Goal: Transaction & Acquisition: Purchase product/service

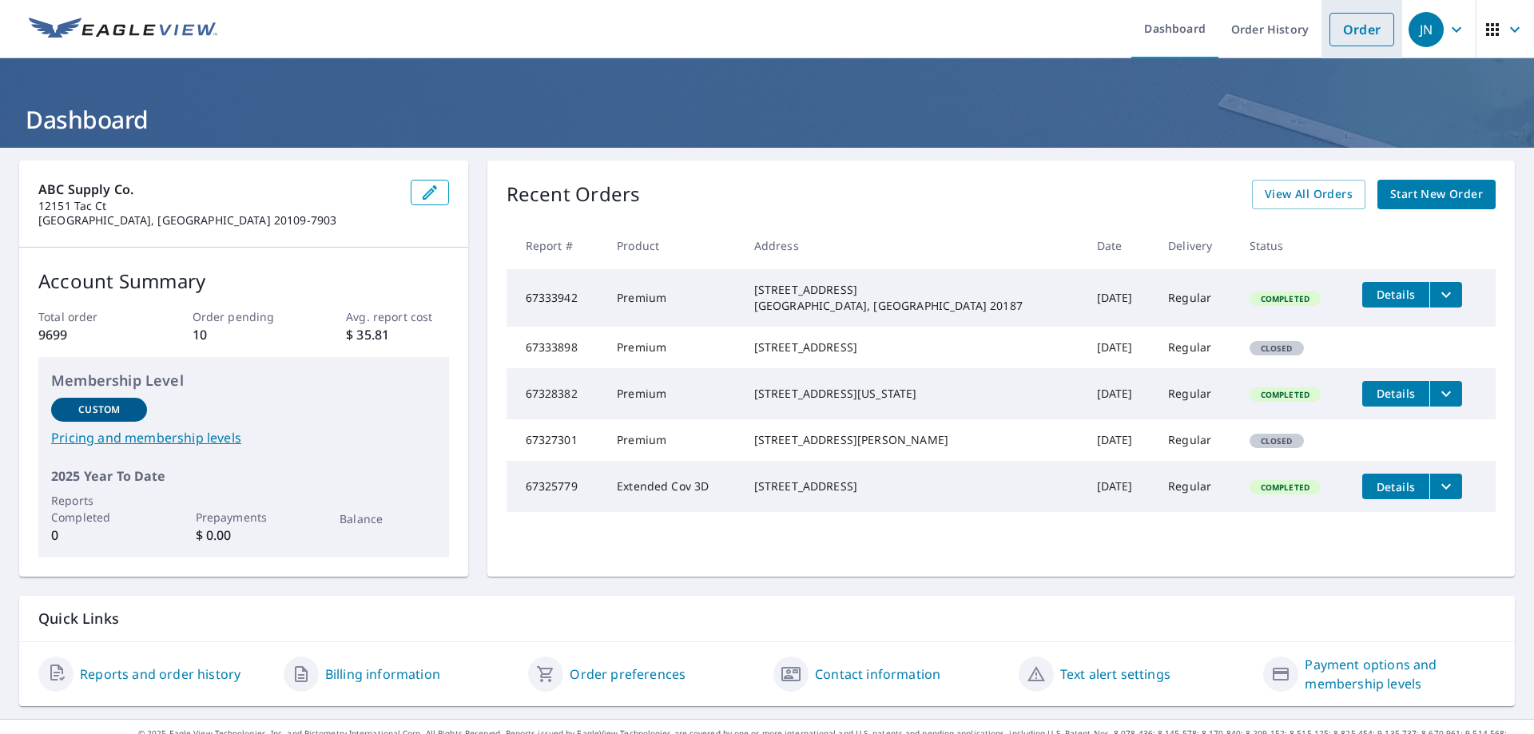
click at [1370, 23] on link "Order" at bounding box center [1361, 30] width 65 height 34
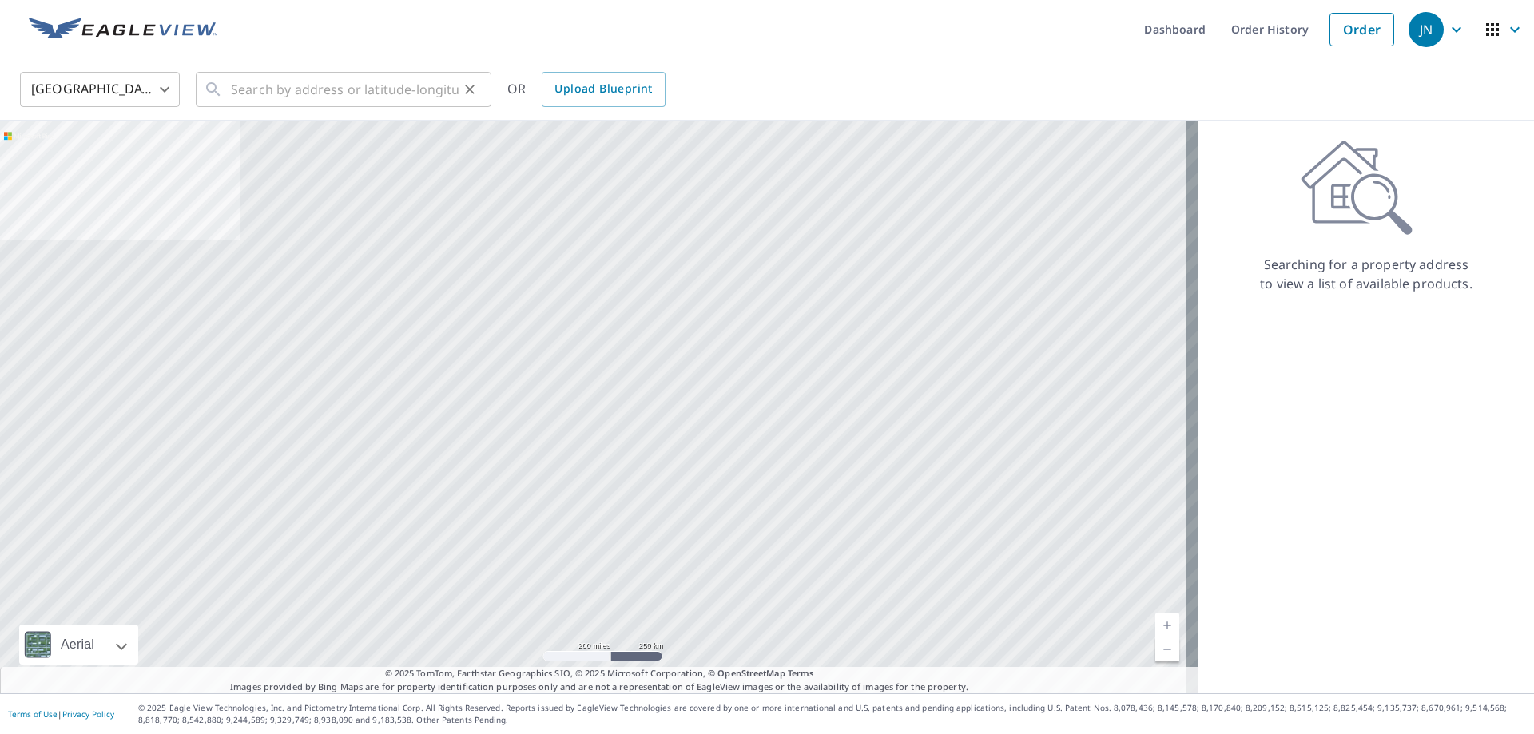
click at [228, 86] on div "​" at bounding box center [344, 89] width 296 height 35
paste input "8312 Southern Oaks Ct"
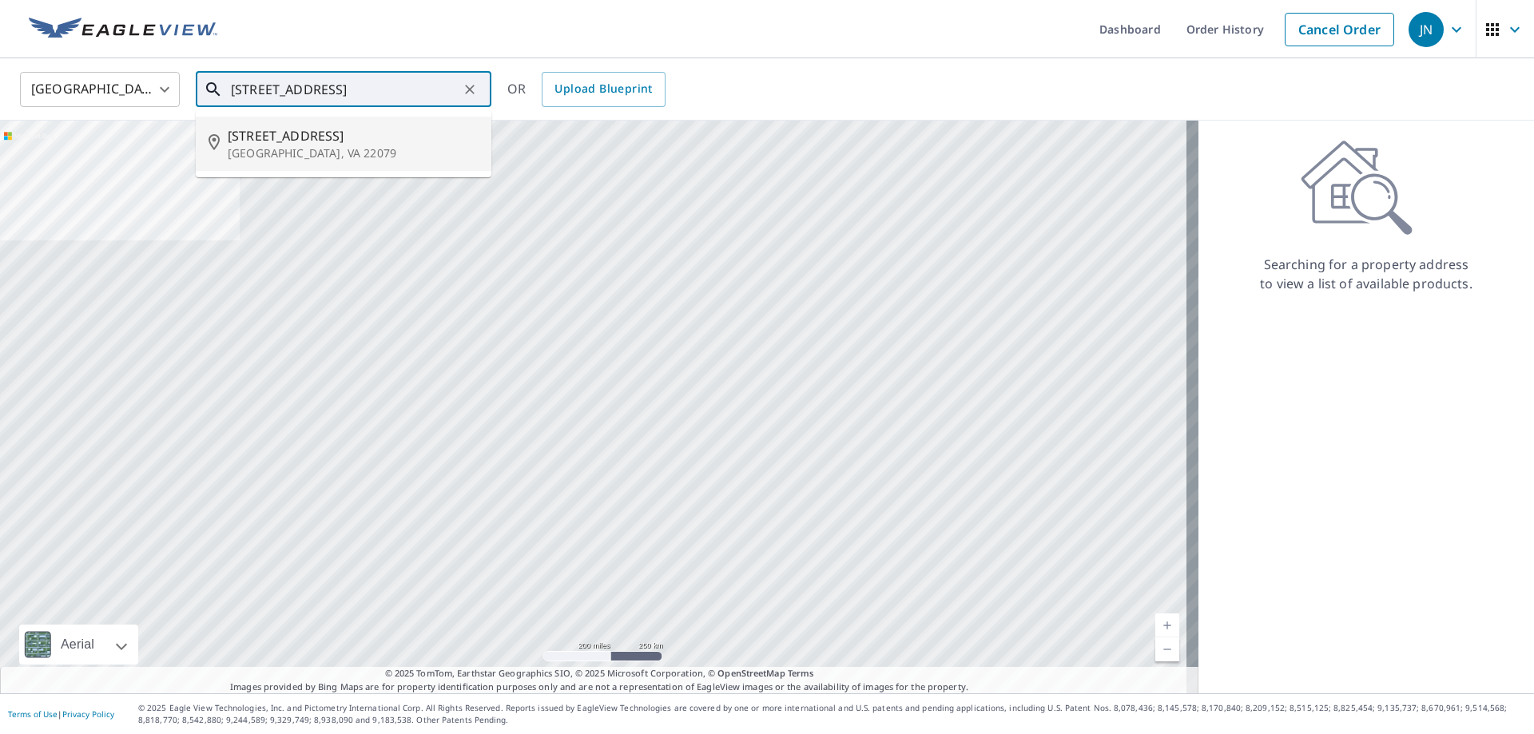
click at [300, 155] on p "Lorton, VA 22079" at bounding box center [353, 153] width 251 height 16
type input "8312 Southern Oaks Ct Lorton, VA 22079"
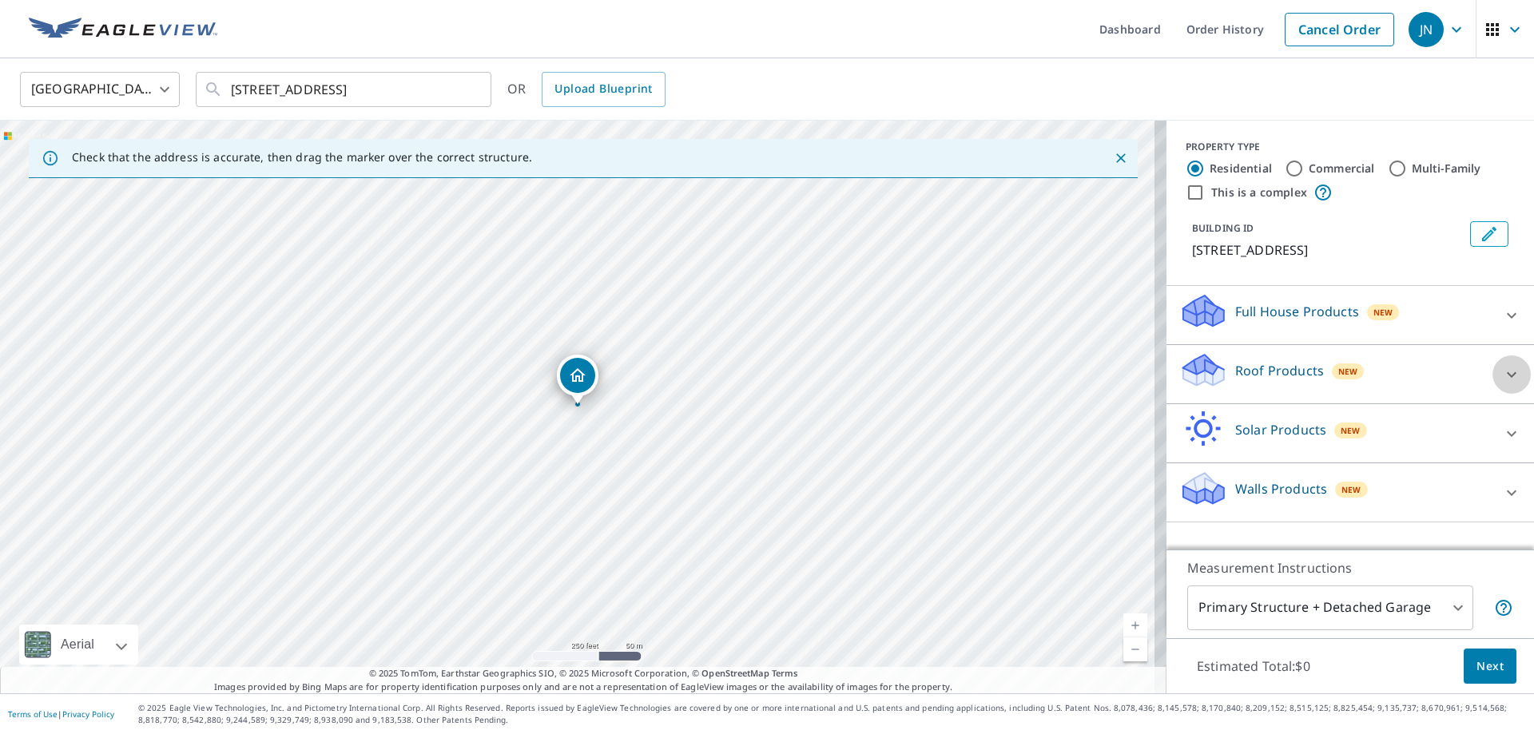
click at [1502, 375] on icon at bounding box center [1511, 374] width 19 height 19
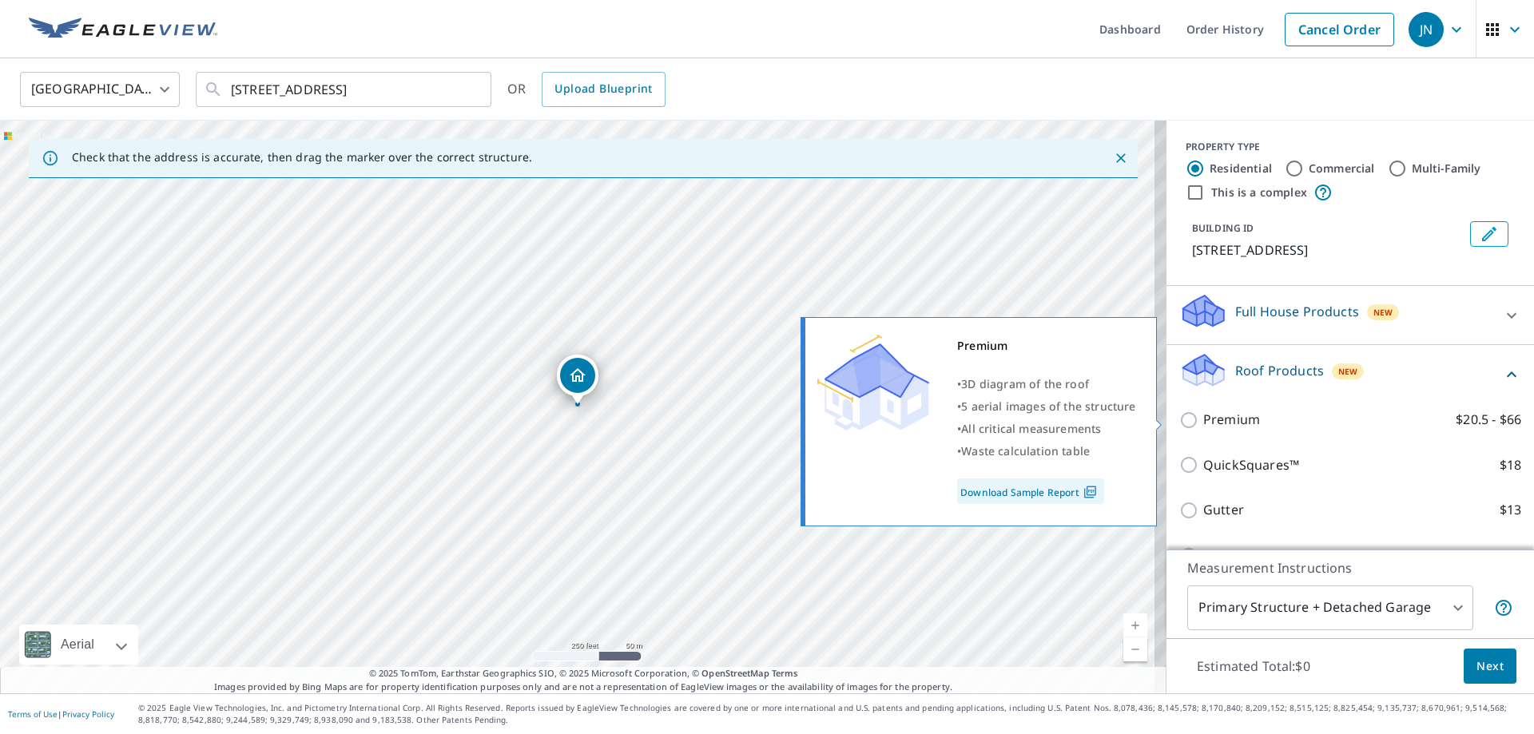
click at [1237, 423] on p "Premium" at bounding box center [1231, 420] width 57 height 20
click at [1203, 423] on input "Premium $20.5 - $66" at bounding box center [1191, 420] width 24 height 19
checkbox input "true"
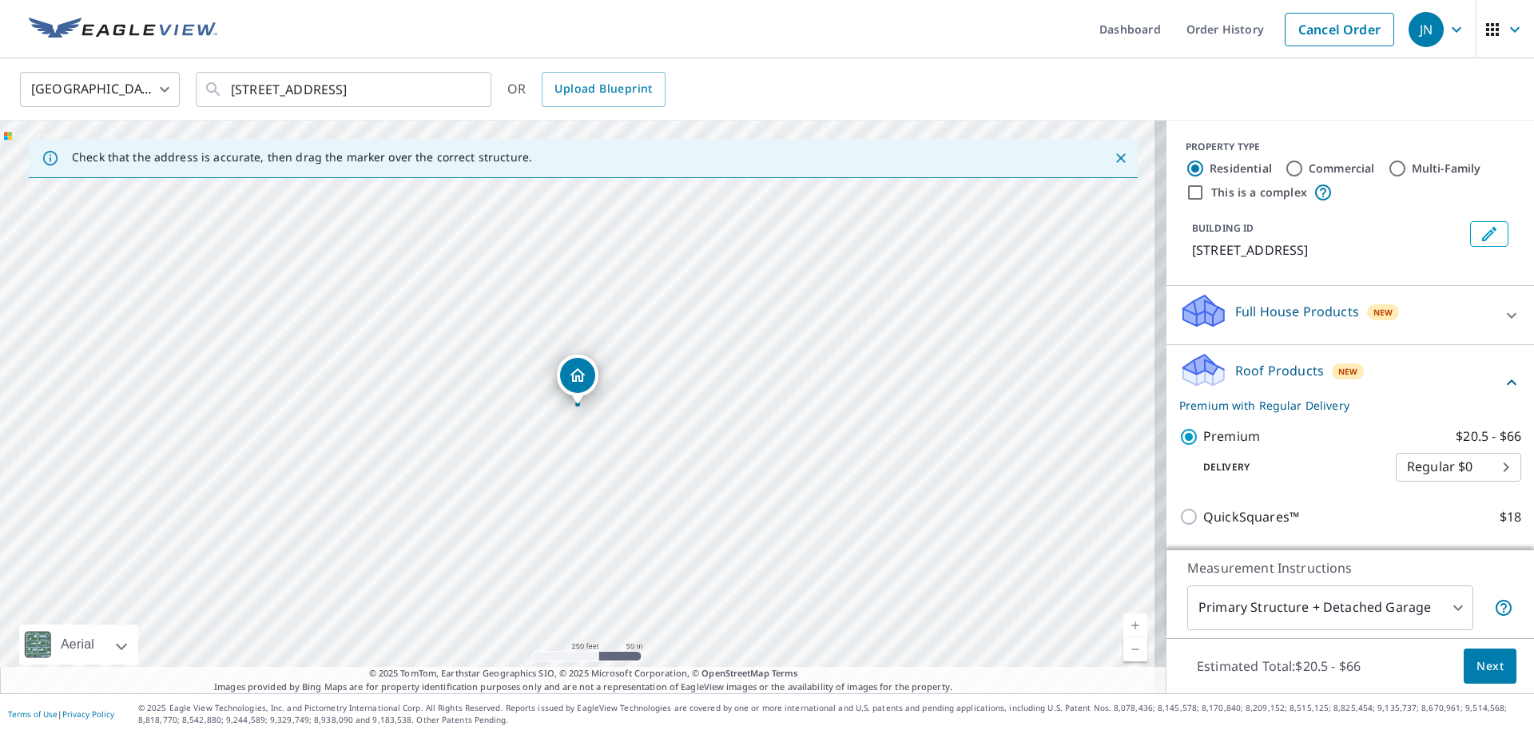
click at [1476, 662] on span "Next" at bounding box center [1489, 667] width 27 height 20
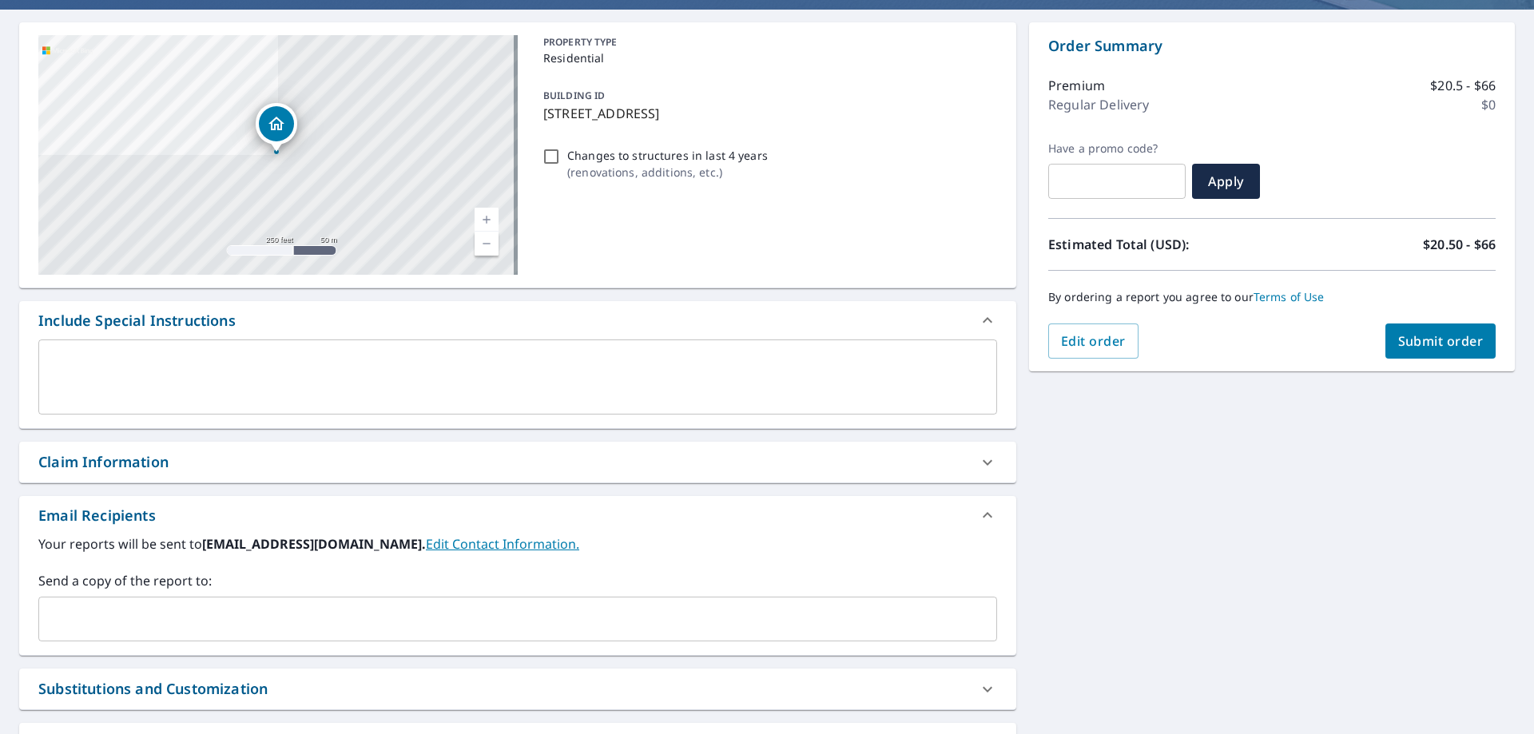
scroll to position [283, 0]
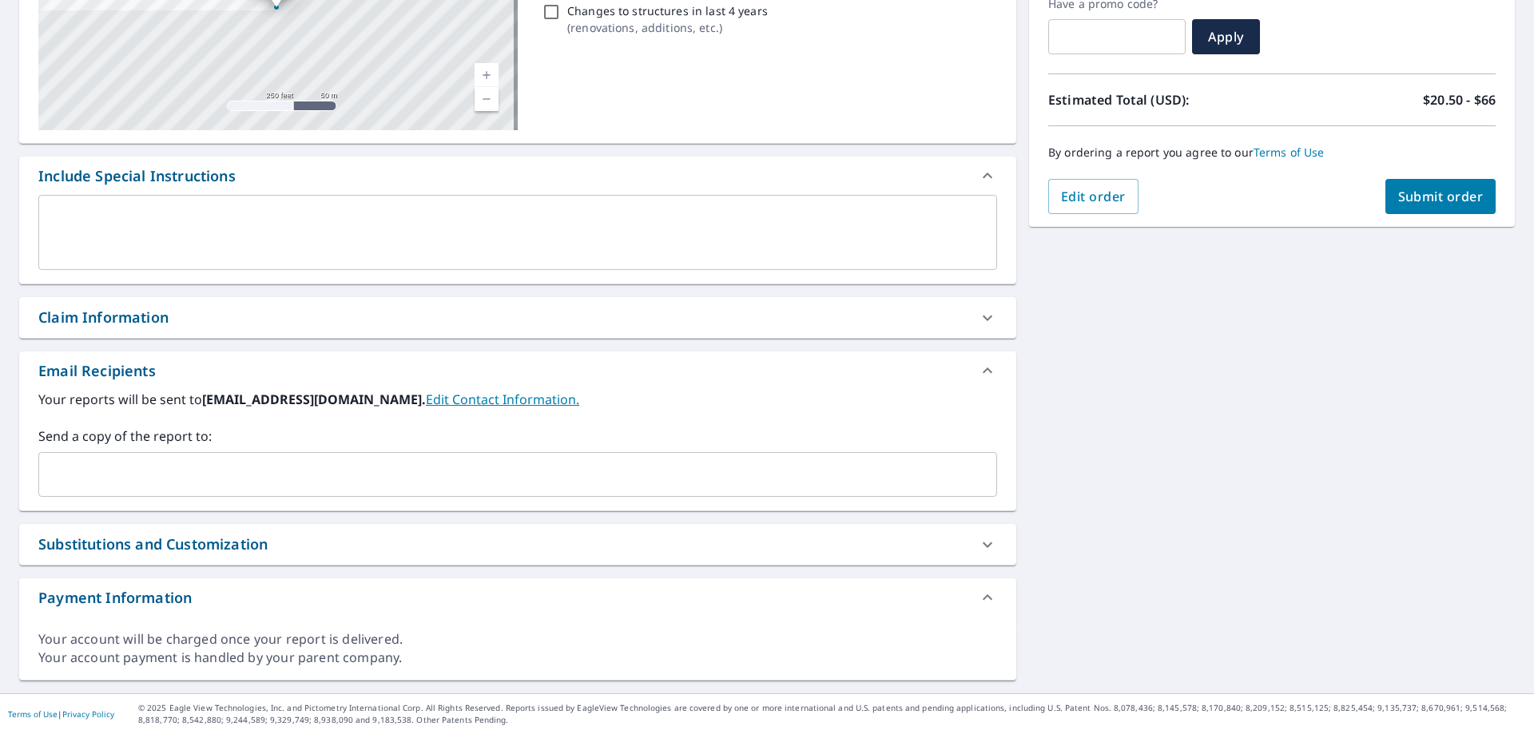
click at [266, 467] on input "text" at bounding box center [506, 474] width 920 height 30
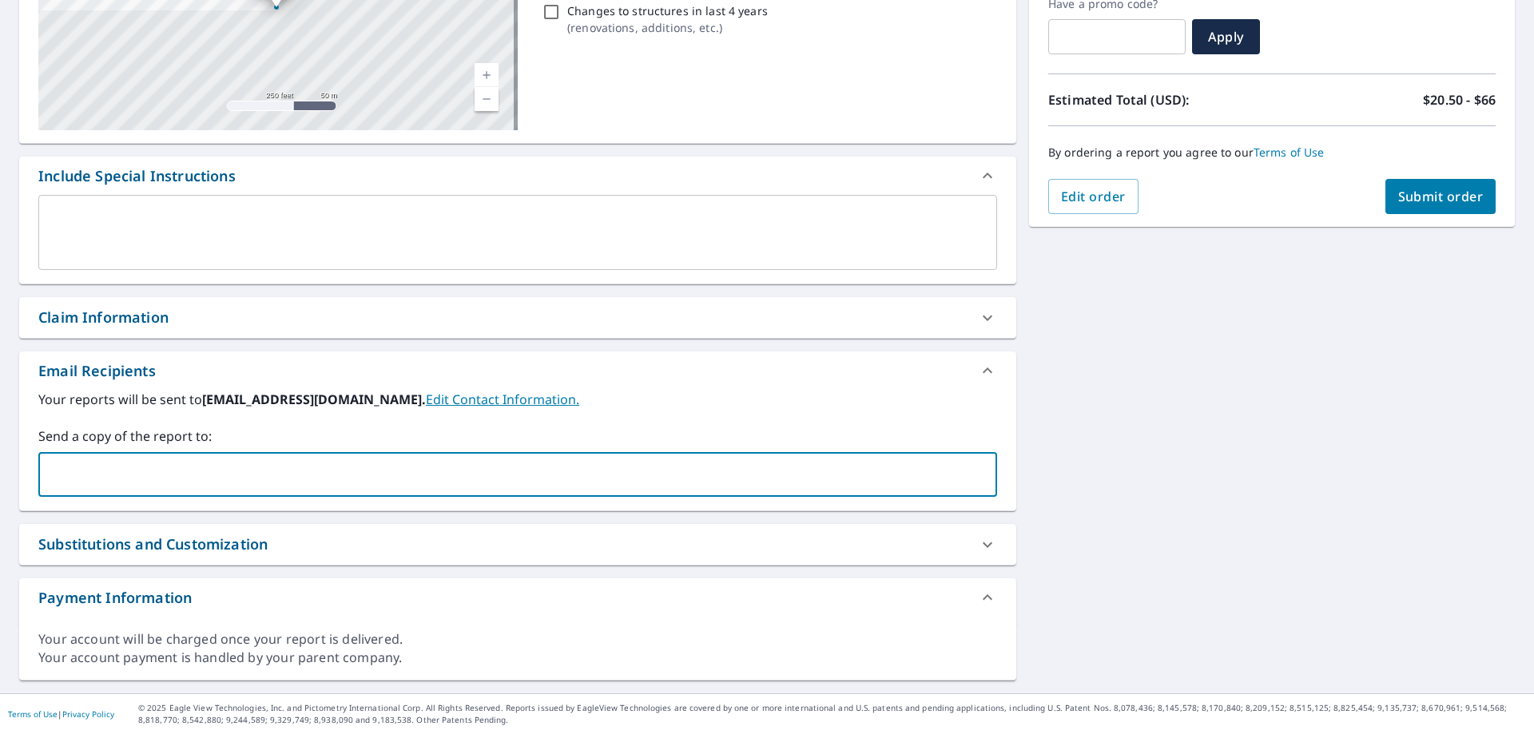
paste input "centurysiding@gmail.com"
type input "centurysiding@gmail.com"
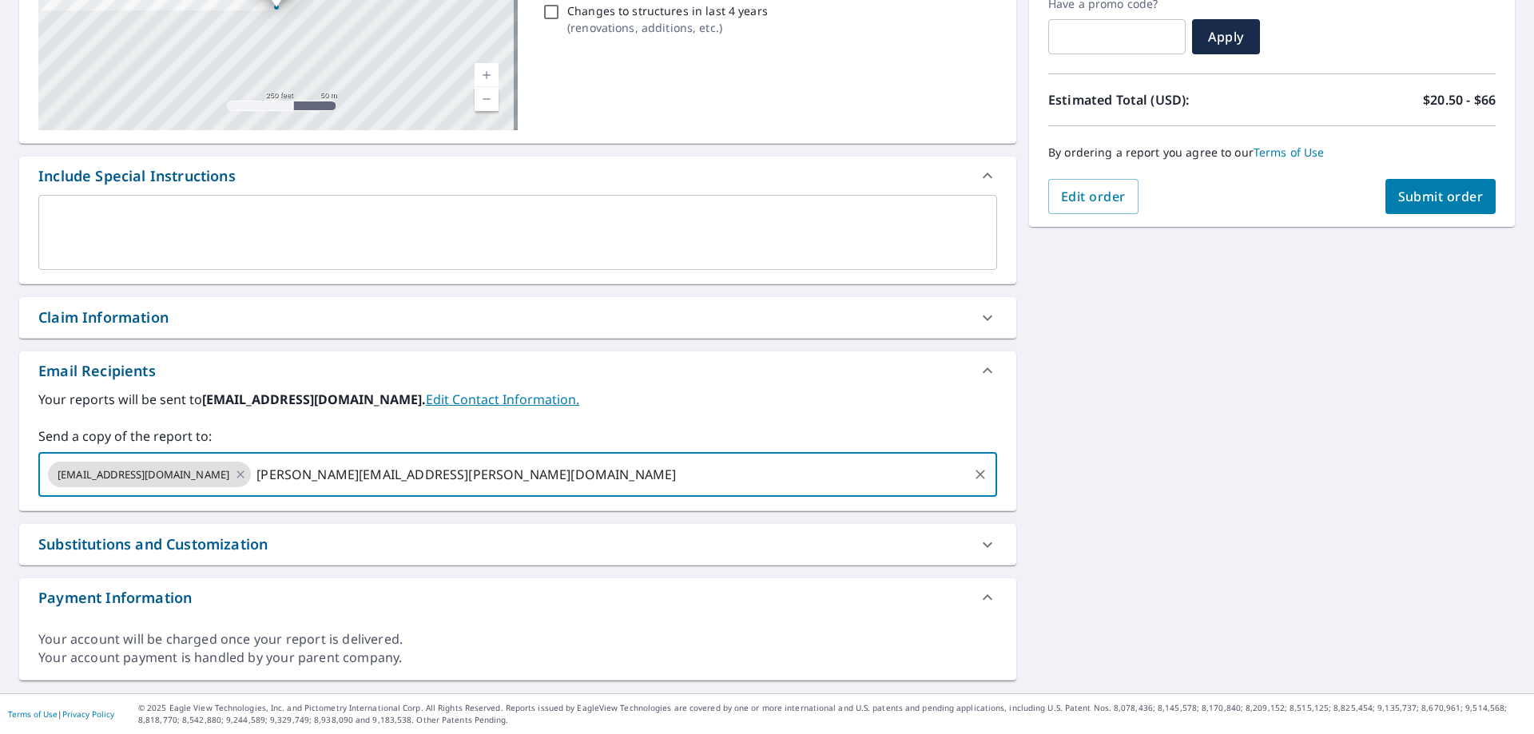
type input "rosemary.flores@abcsupply.com"
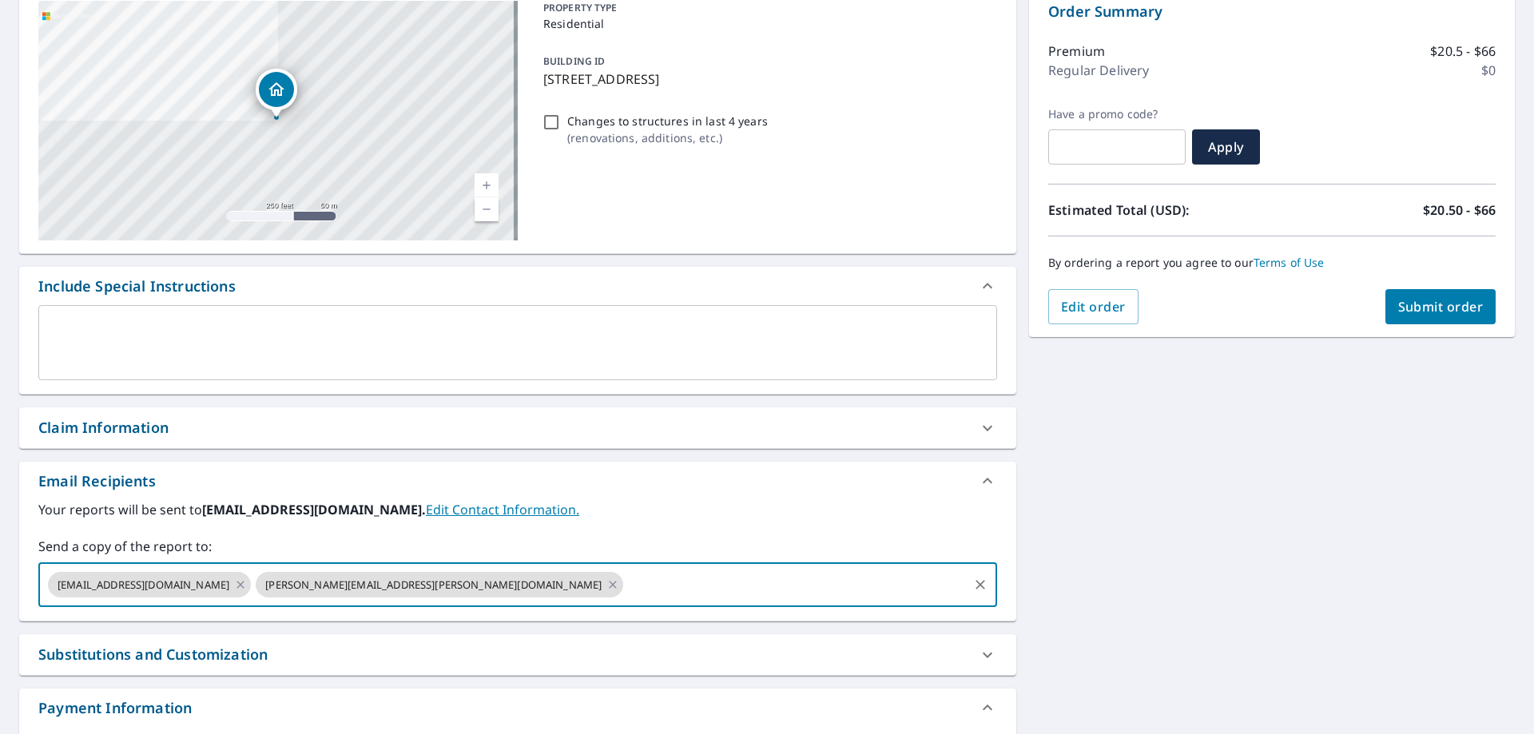
scroll to position [0, 0]
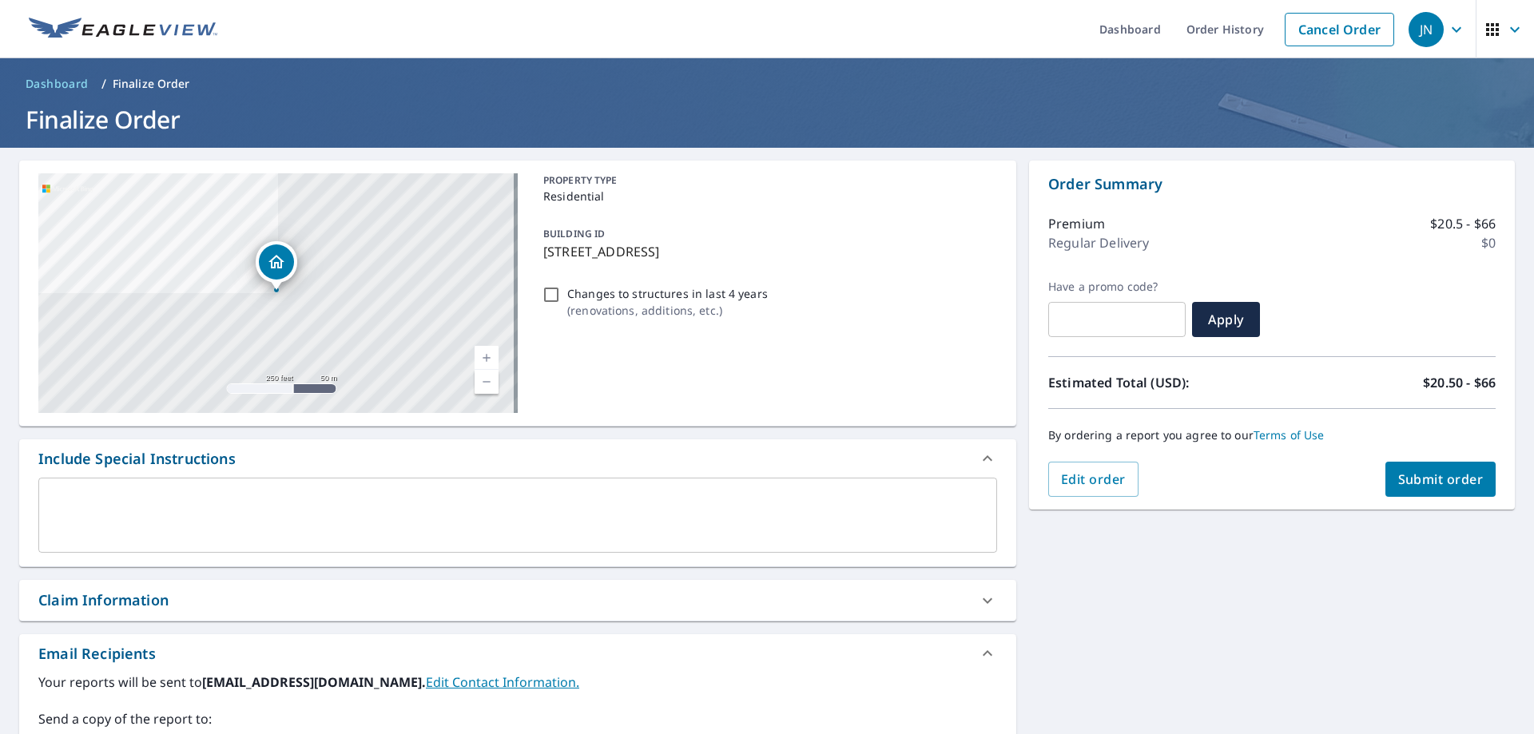
click at [1418, 469] on button "Submit order" at bounding box center [1440, 479] width 111 height 35
